Goal: Information Seeking & Learning: Learn about a topic

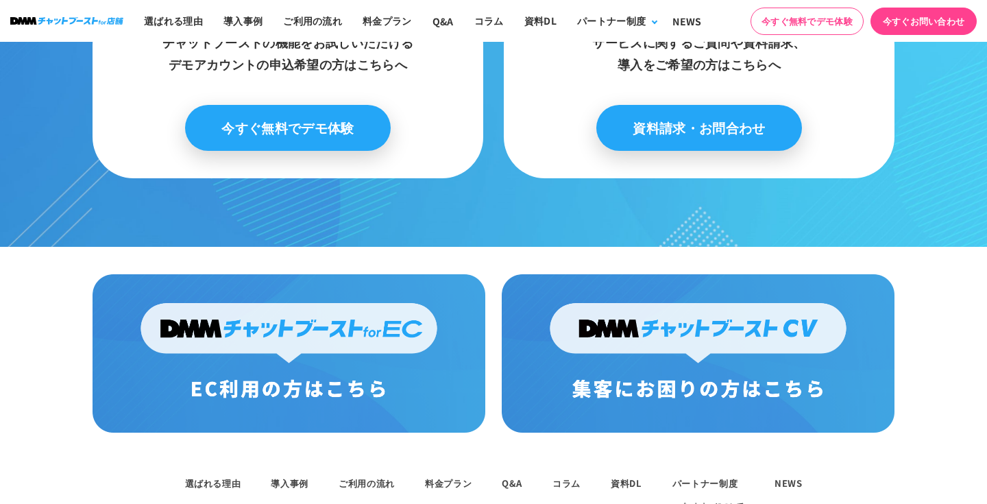
scroll to position [1669, 0]
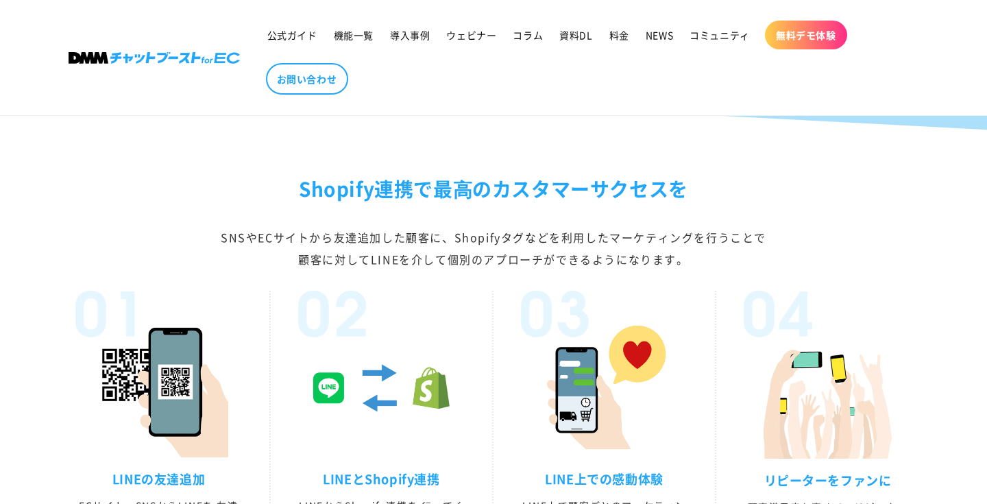
scroll to position [3997, 0]
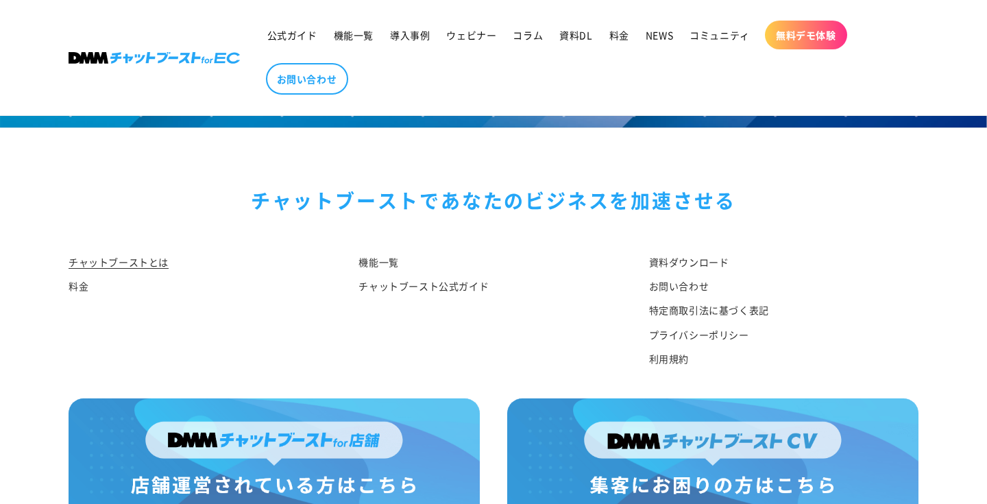
scroll to position [7249, 0]
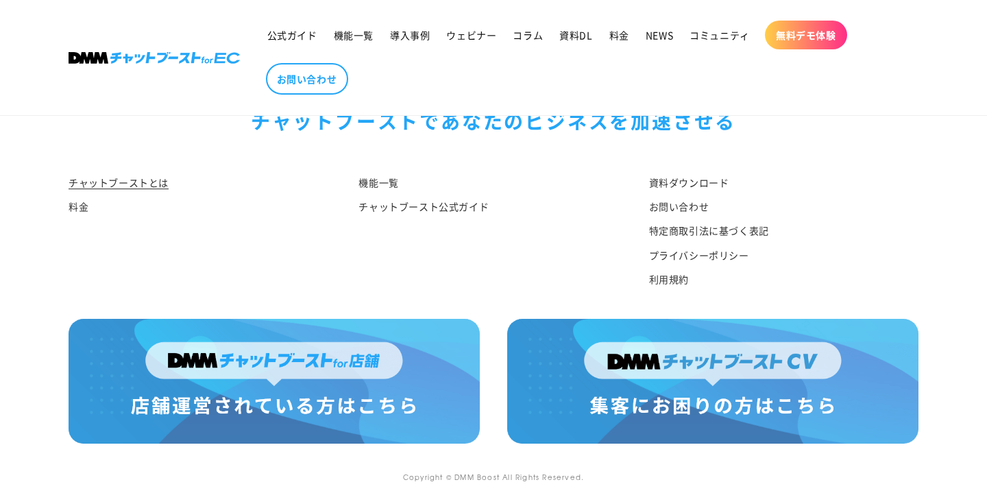
click at [302, 350] on img at bounding box center [274, 381] width 411 height 125
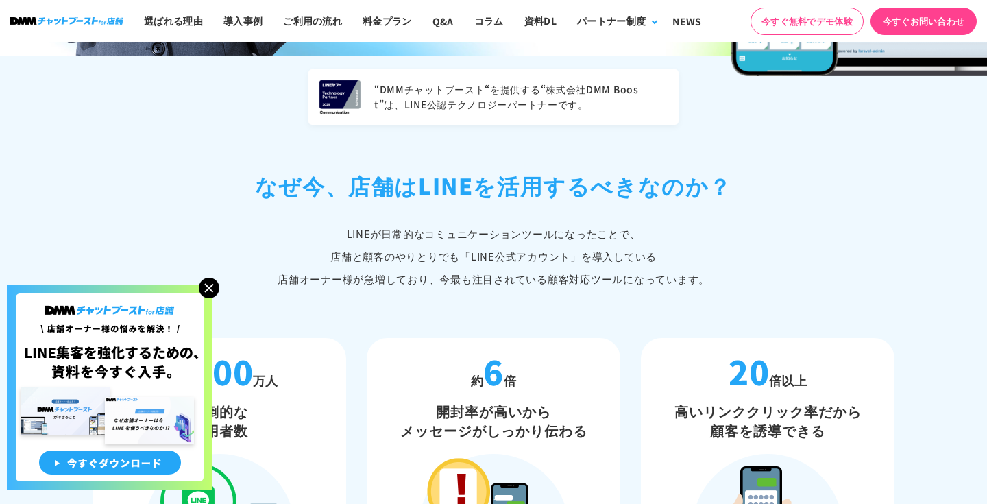
click at [208, 287] on img at bounding box center [209, 288] width 21 height 21
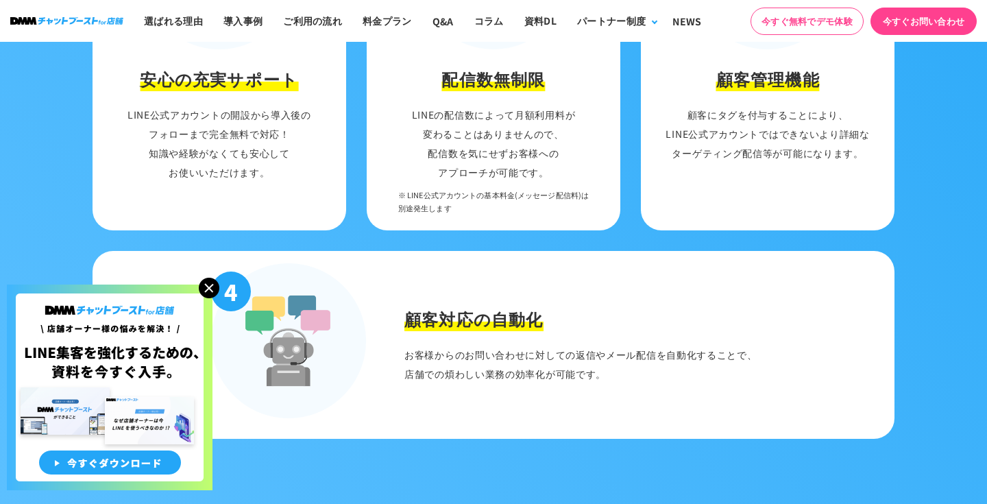
scroll to position [1963, 0]
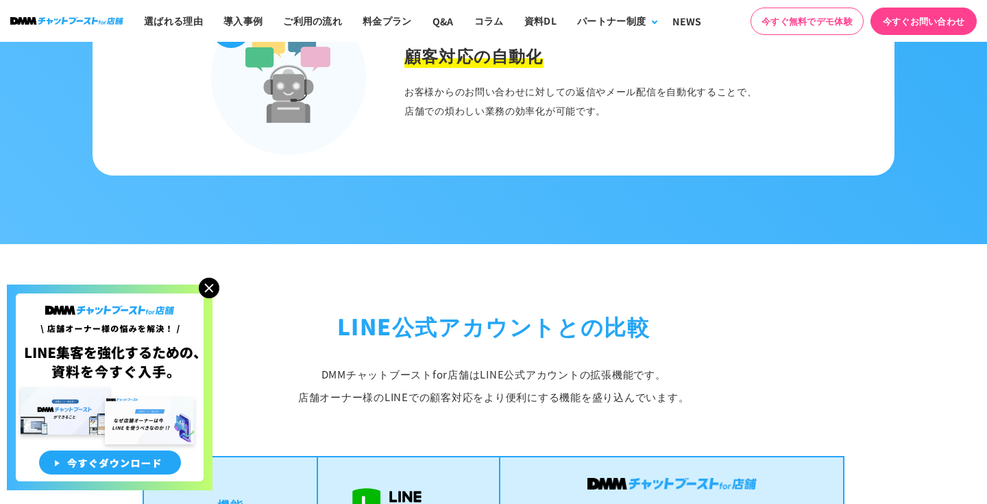
click at [212, 287] on img at bounding box center [209, 288] width 21 height 21
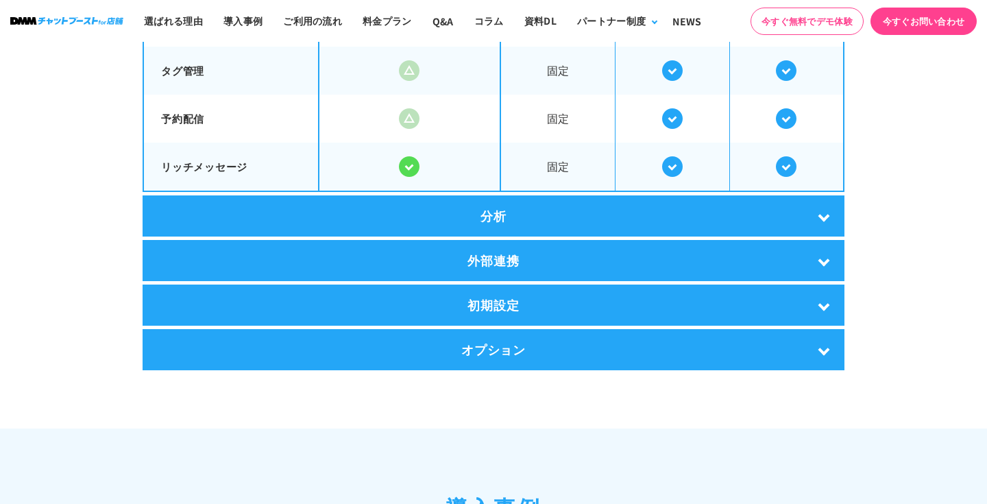
scroll to position [2687, 0]
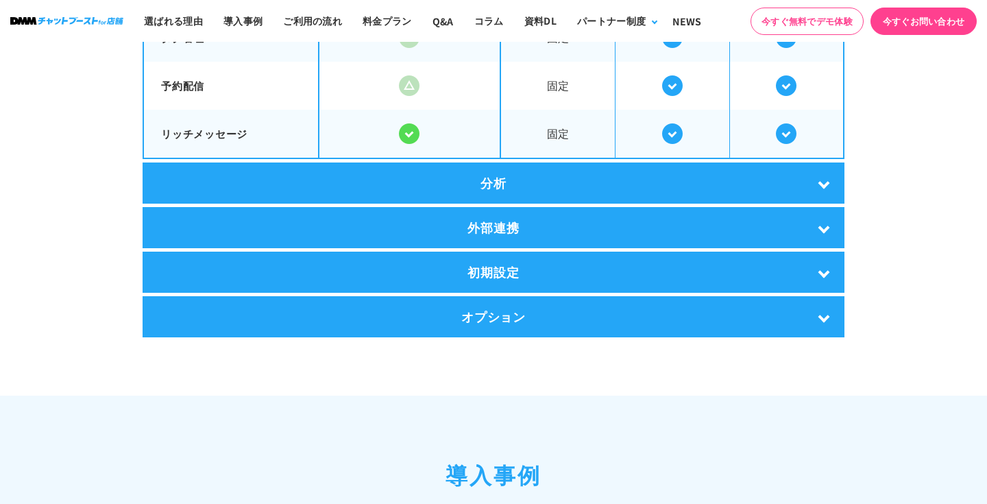
click at [439, 179] on div "分析" at bounding box center [494, 182] width 702 height 41
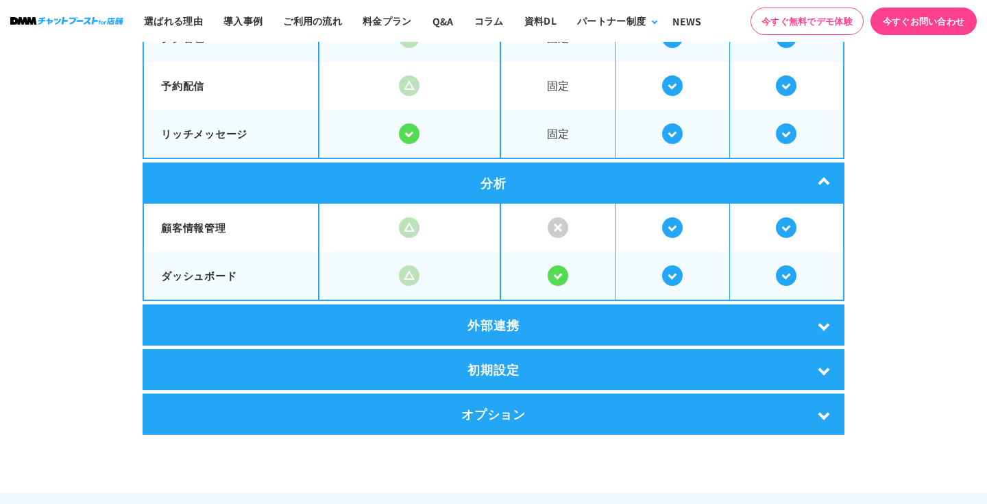
click at [503, 320] on div "外部連携" at bounding box center [494, 324] width 702 height 41
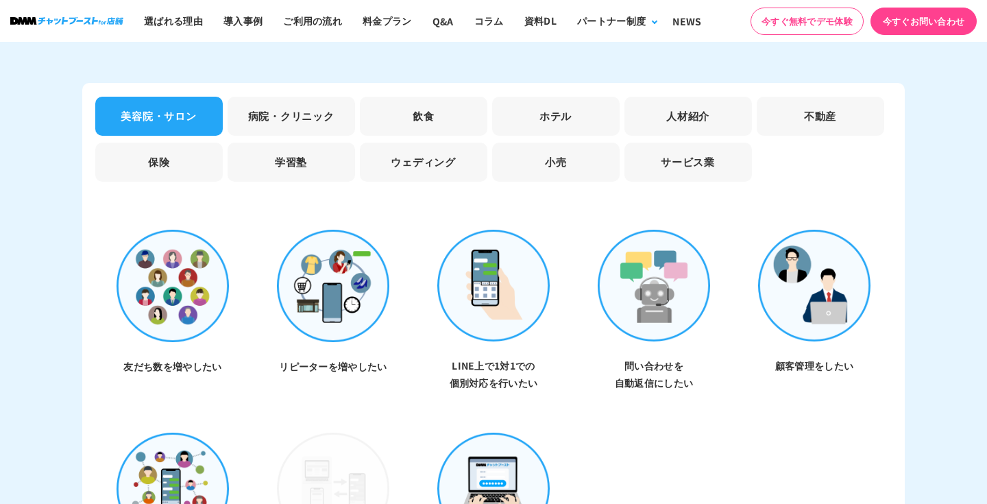
scroll to position [4056, 0]
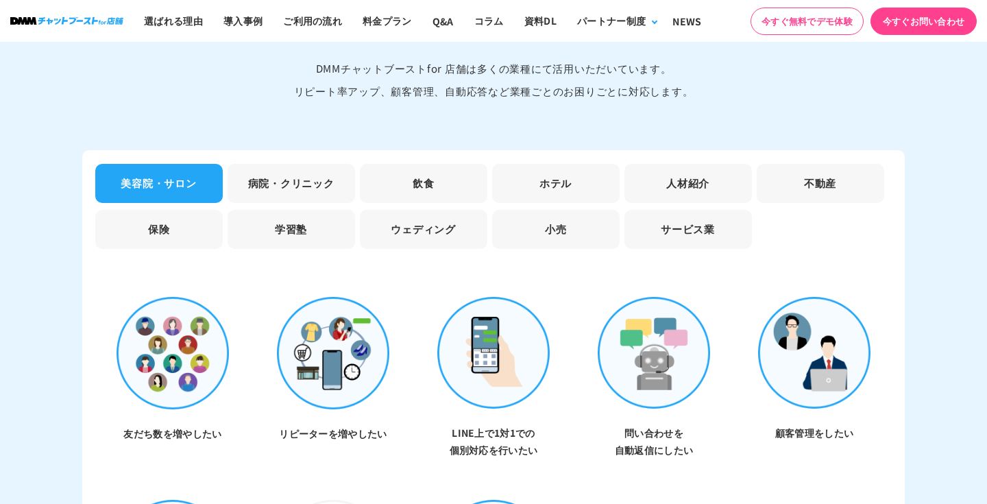
click at [450, 173] on li "飲食" at bounding box center [423, 183] width 127 height 39
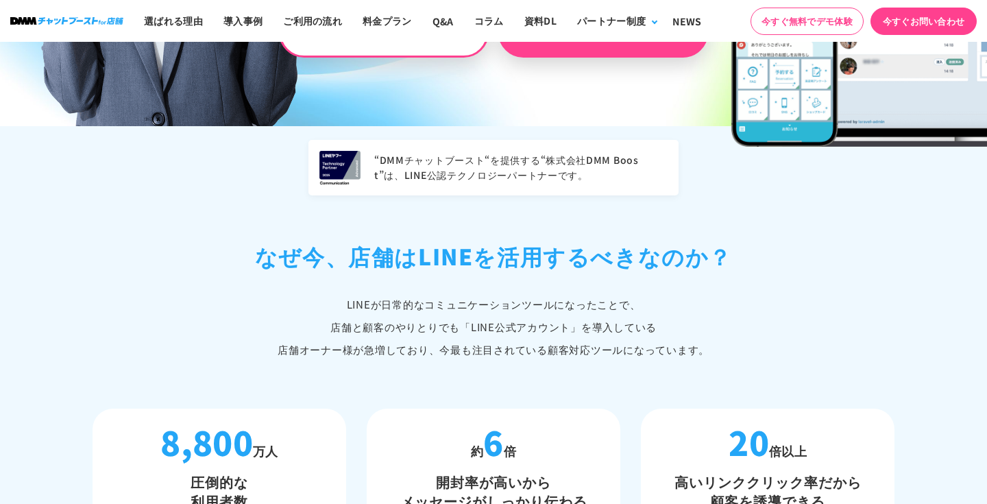
scroll to position [0, 0]
